Goal: Transaction & Acquisition: Purchase product/service

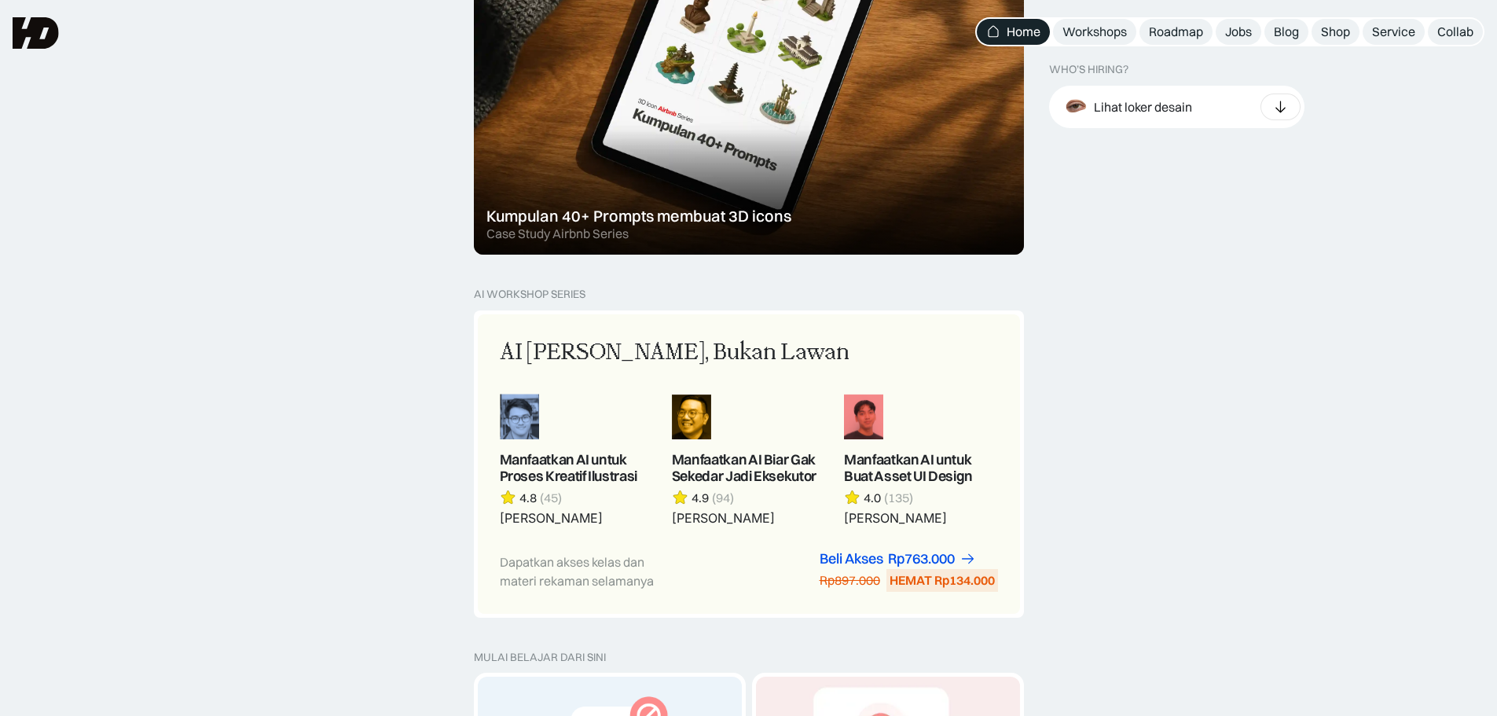
scroll to position [943, 0]
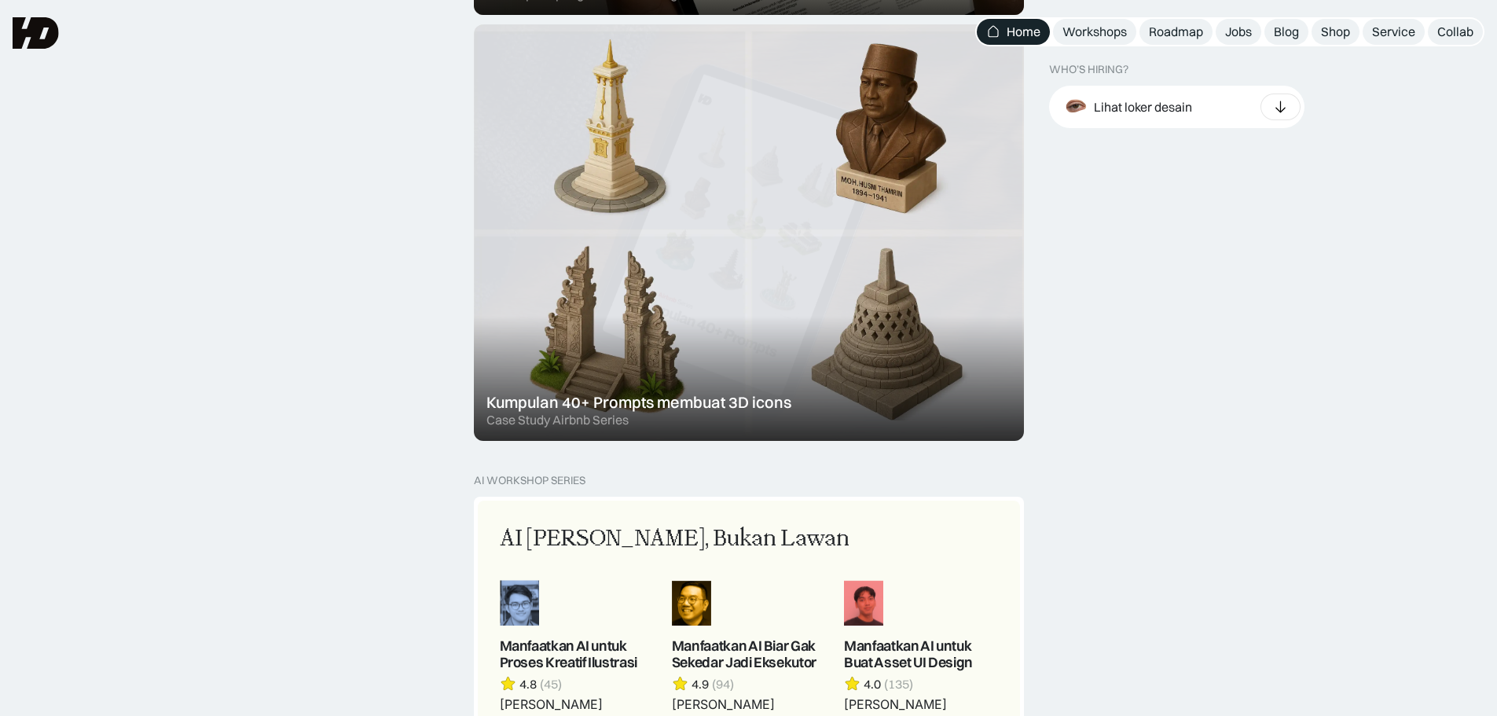
click at [803, 267] on div at bounding box center [749, 232] width 550 height 417
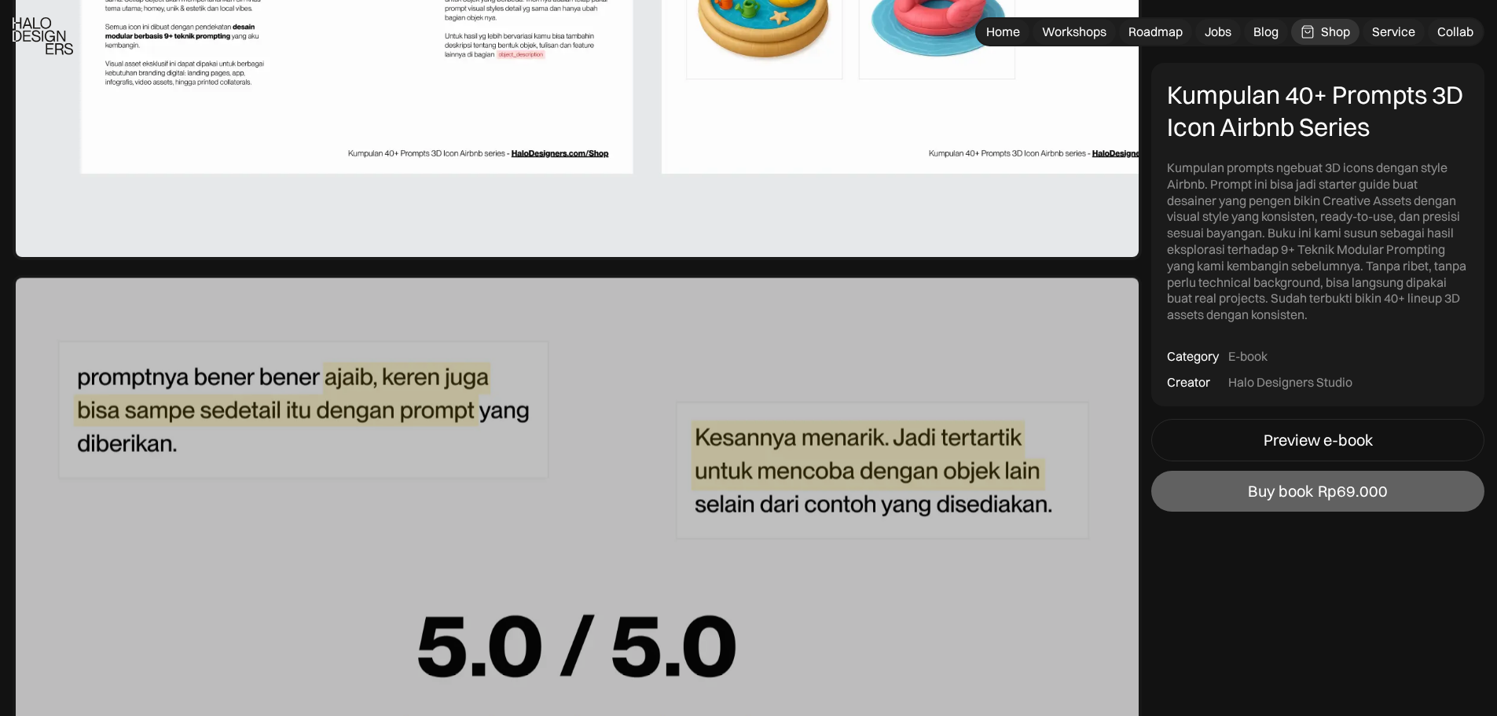
scroll to position [6131, 0]
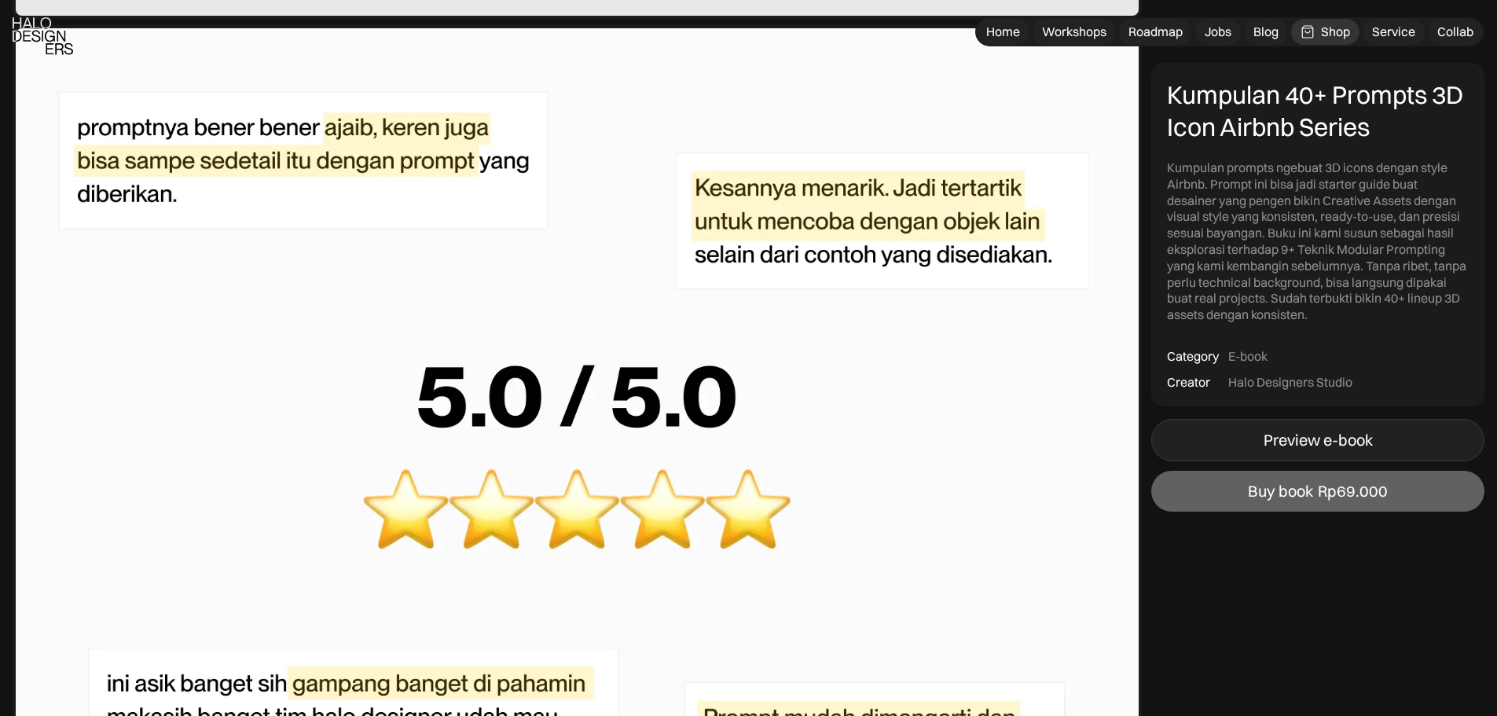
click at [1291, 439] on div "Preview e-book" at bounding box center [1318, 440] width 109 height 19
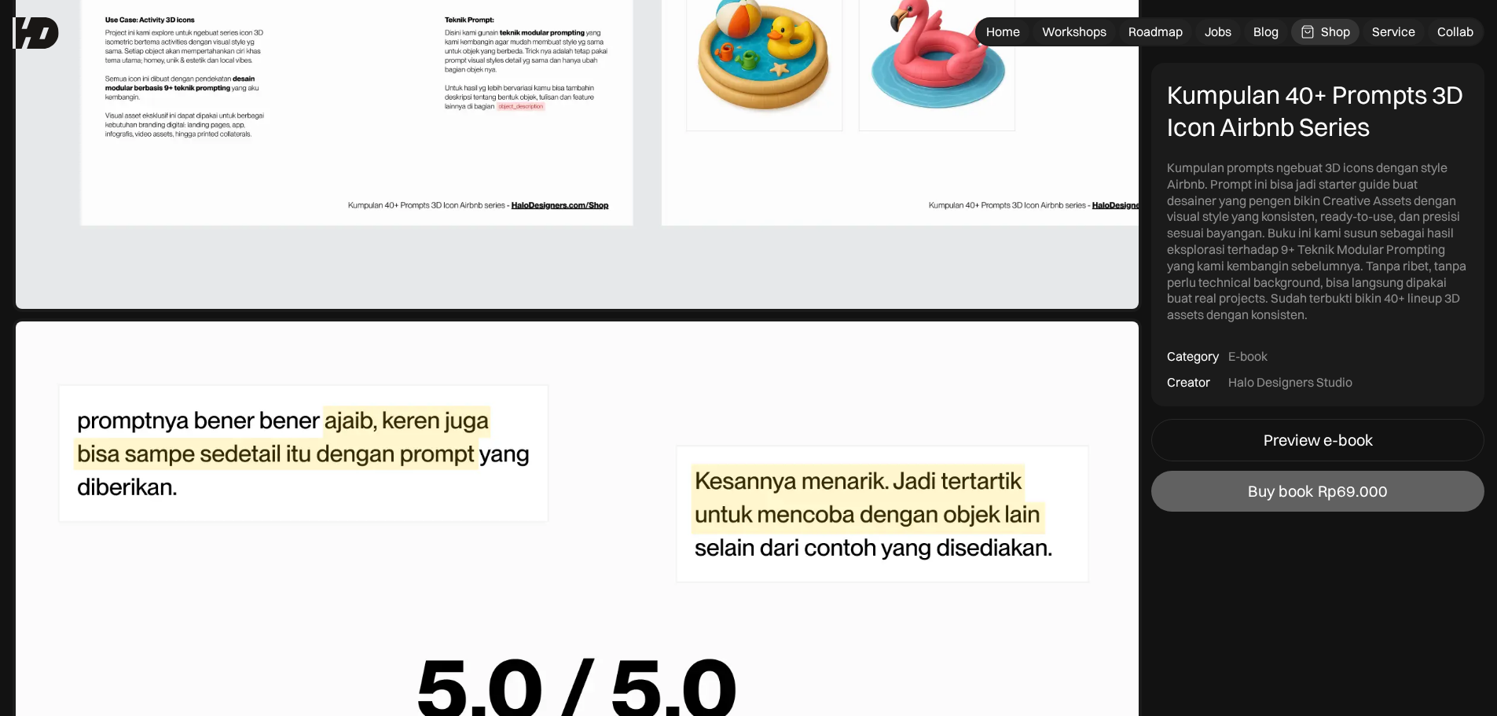
scroll to position [5816, 0]
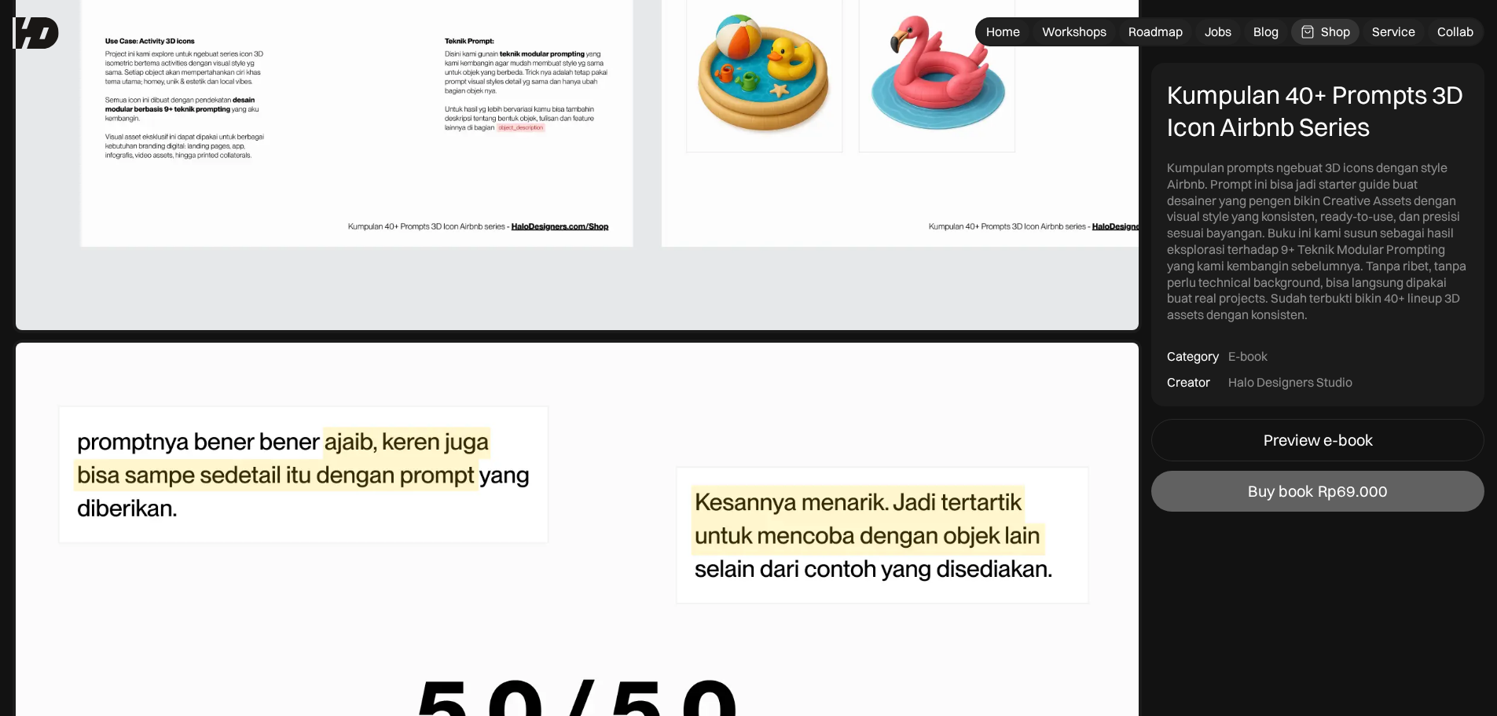
click at [1335, 28] on div "Shop" at bounding box center [1335, 32] width 29 height 17
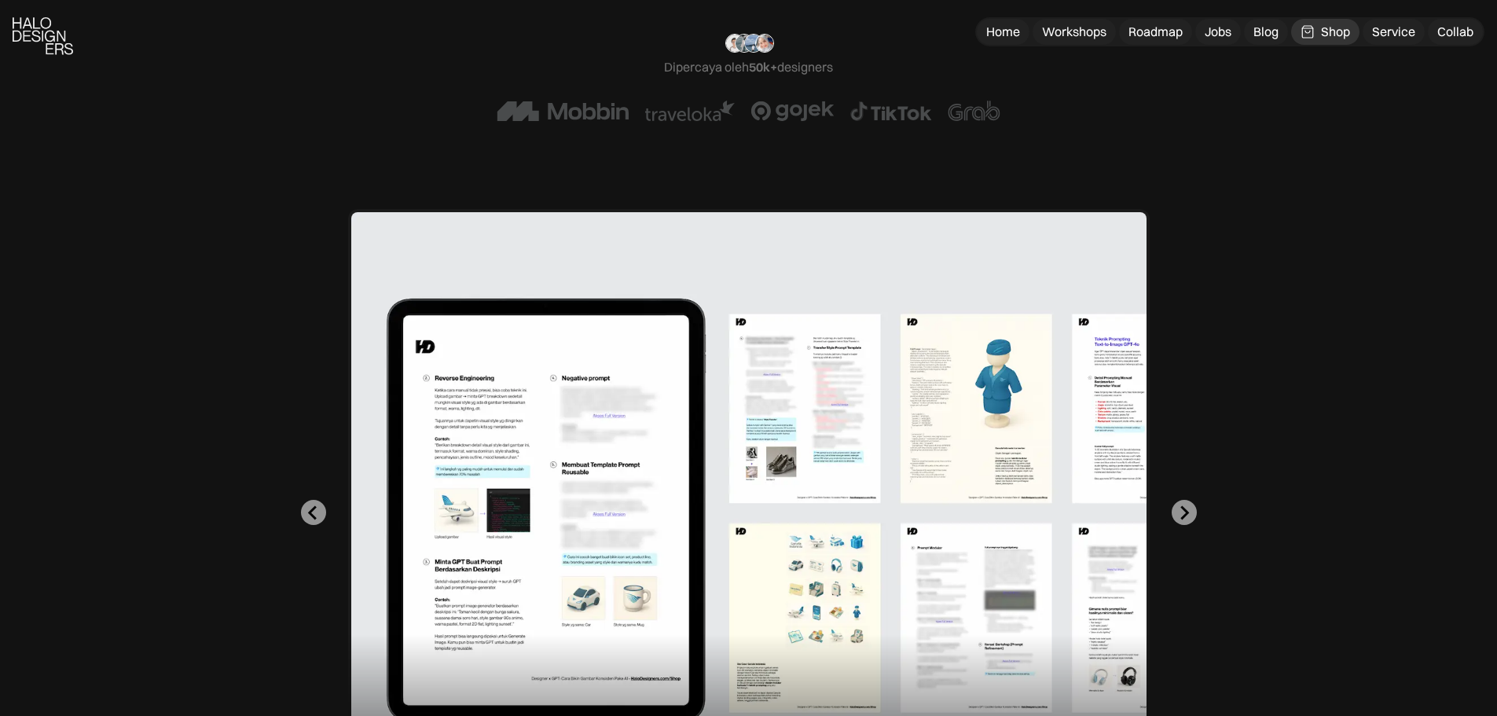
scroll to position [472, 0]
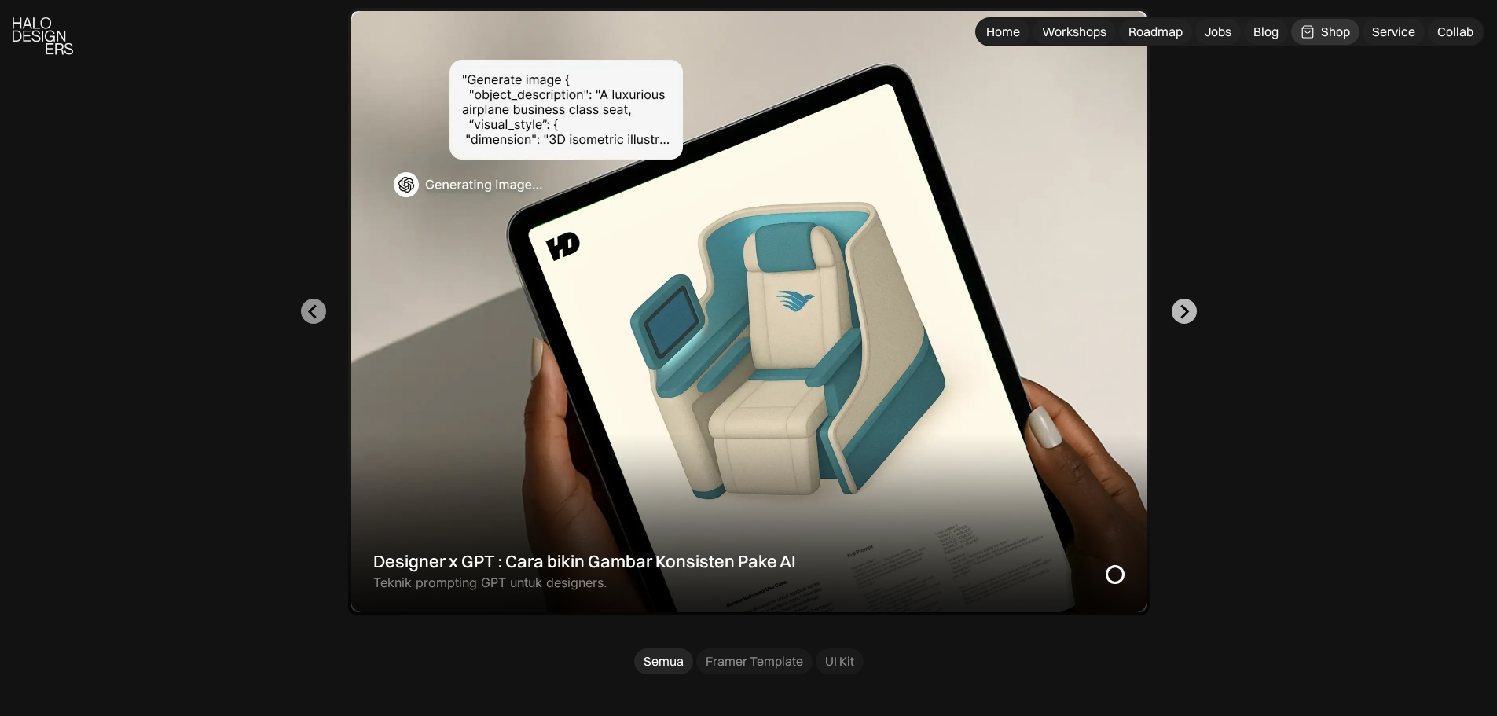
click at [1195, 313] on button "Next slide" at bounding box center [1184, 311] width 25 height 25
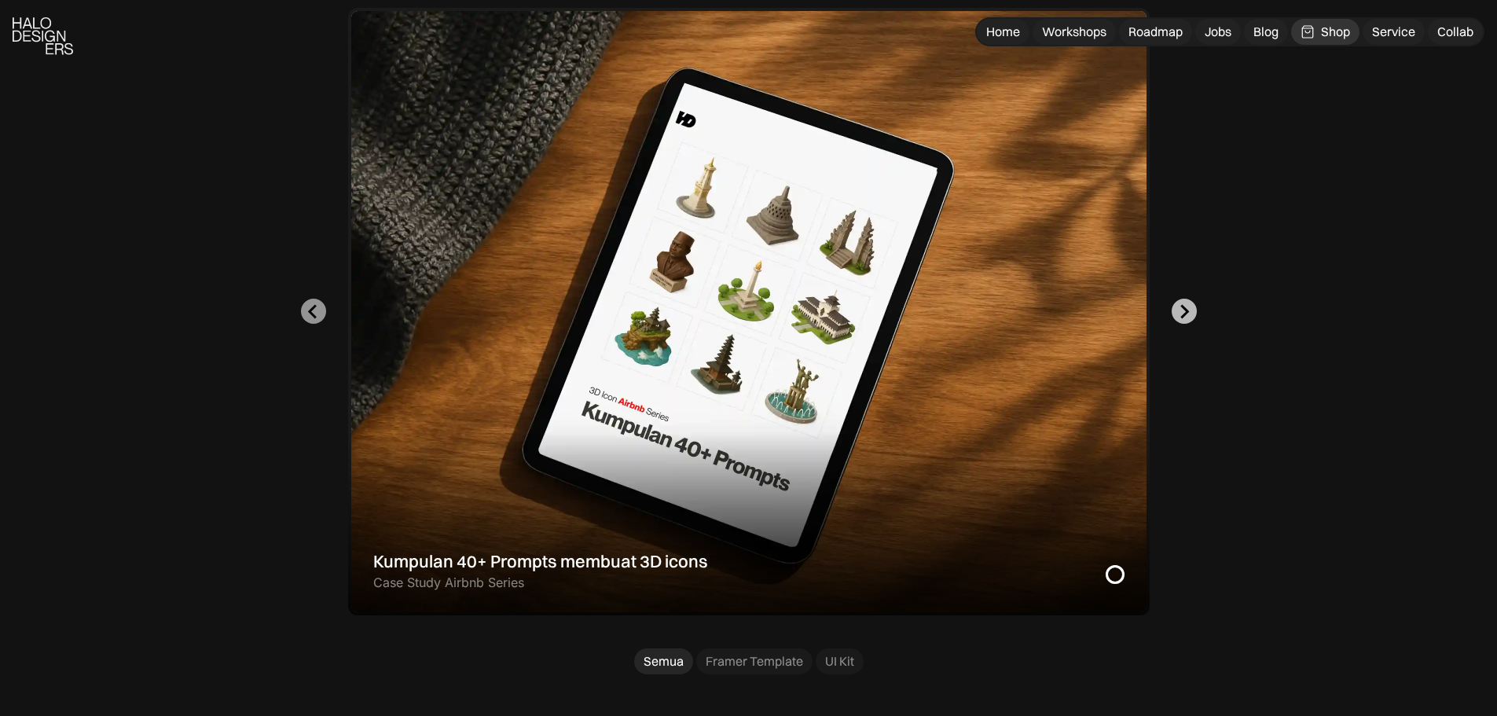
click at [1195, 313] on button "Go to first slide" at bounding box center [1184, 311] width 25 height 25
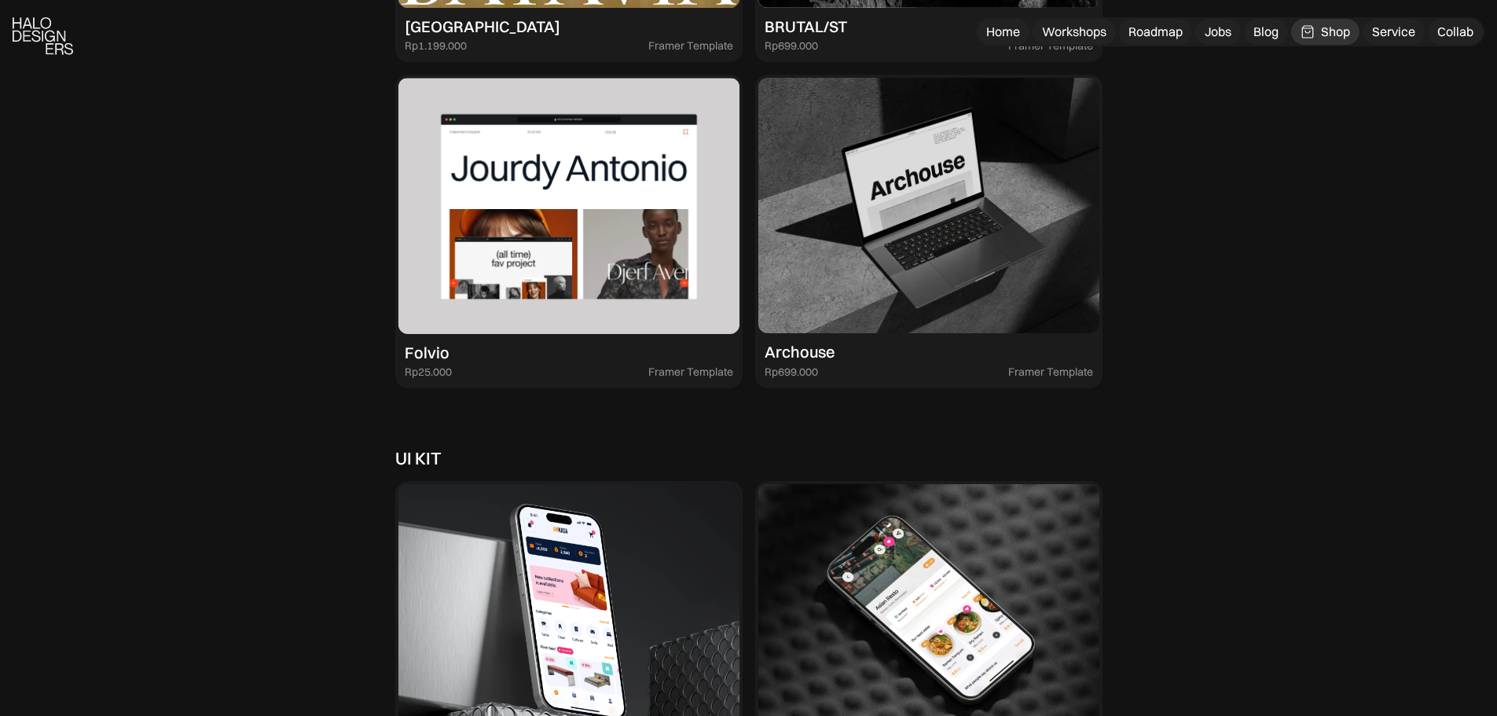
scroll to position [4009, 0]
